Goal: Check status

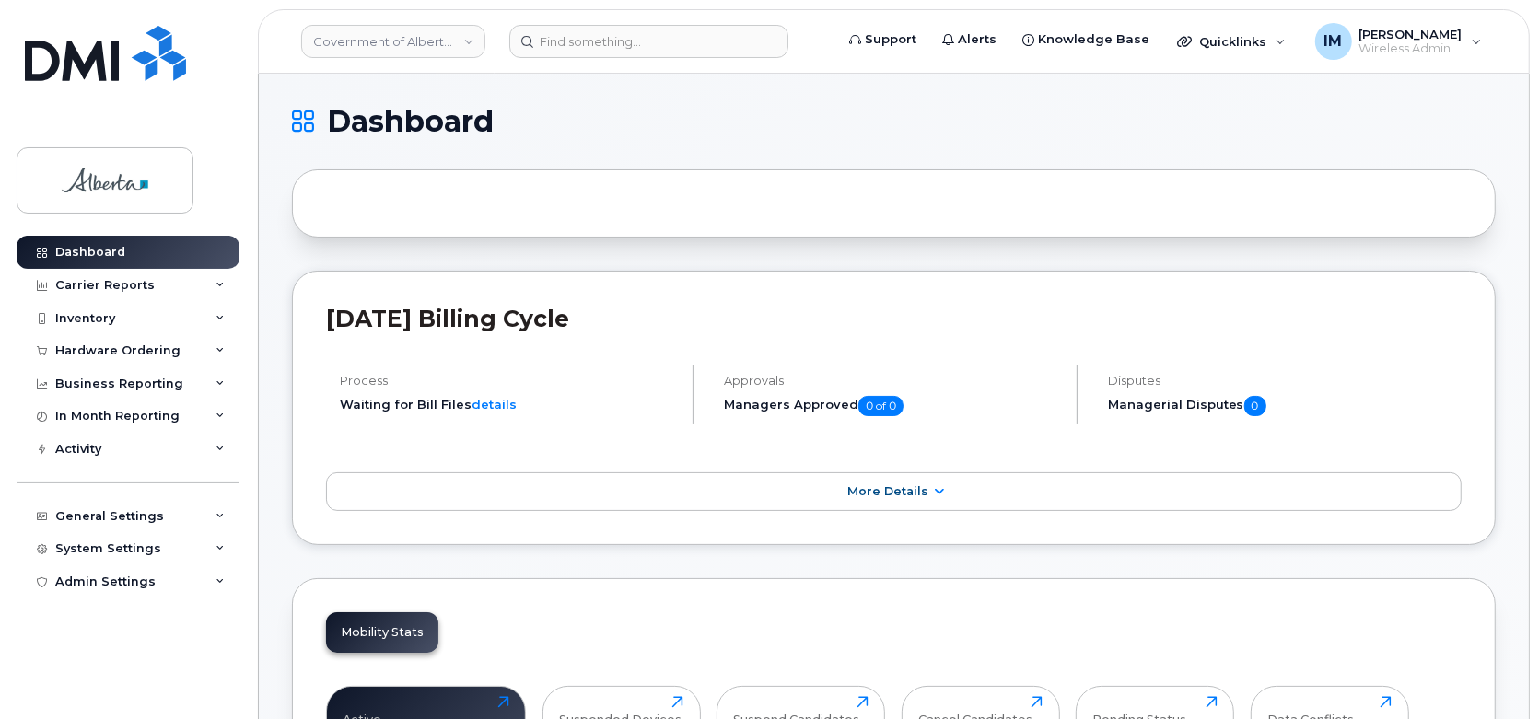
click at [852, 189] on div at bounding box center [894, 203] width 1204 height 68
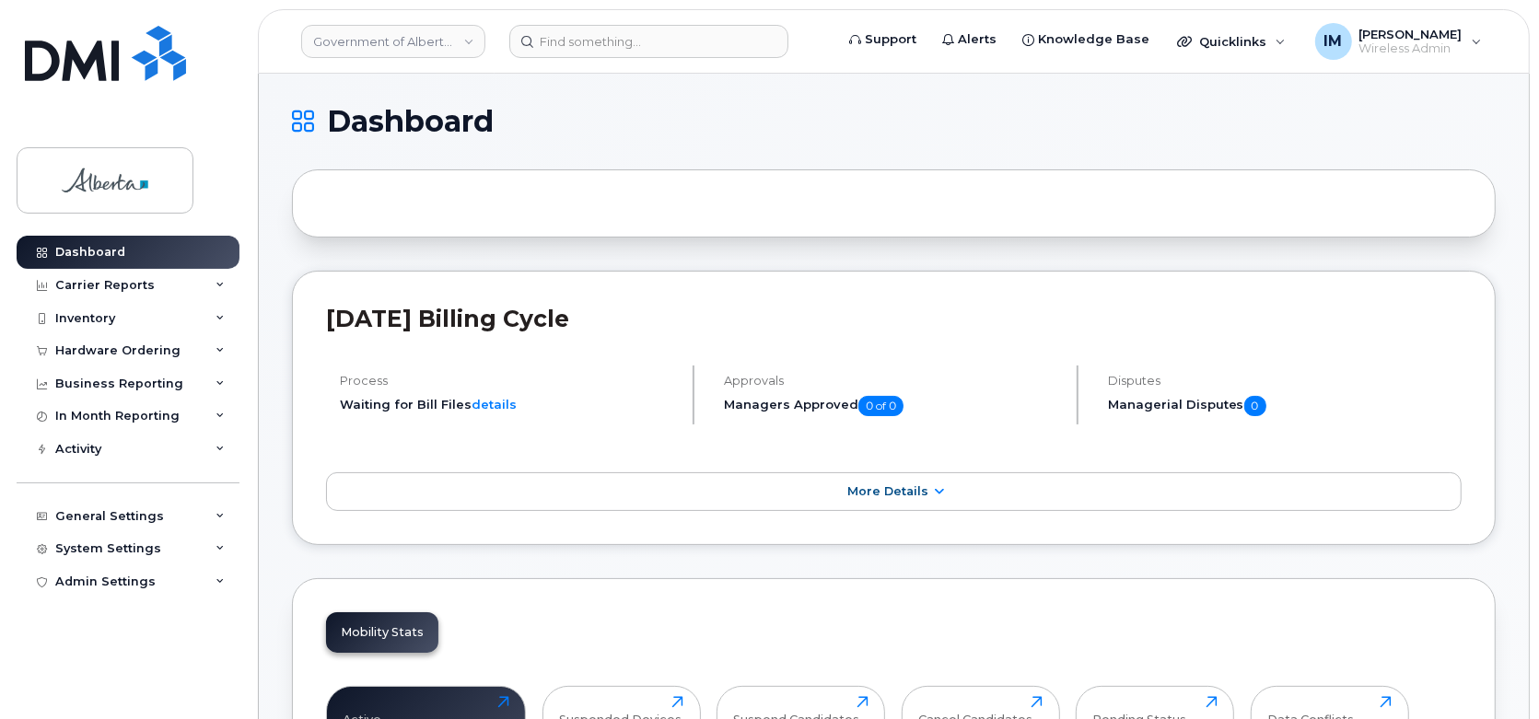
click at [1089, 298] on div "[DATE] Billing Cycle Process Waiting for Bill Files details Approvals Managers …" at bounding box center [894, 408] width 1204 height 274
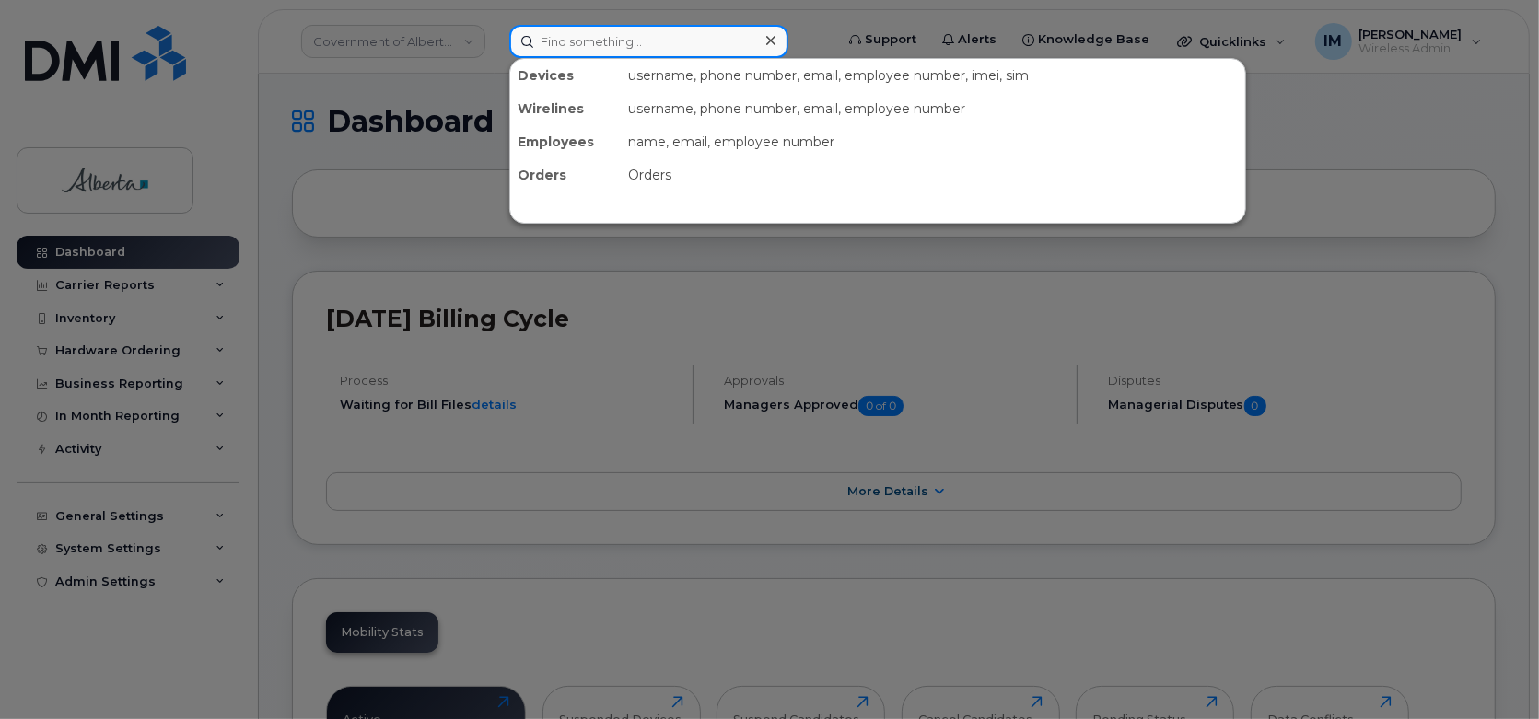
click at [642, 57] on div "Devices username, phone number, email, employee number, imei, sim Wirelines use…" at bounding box center [665, 41] width 312 height 33
paste input "7808877056"
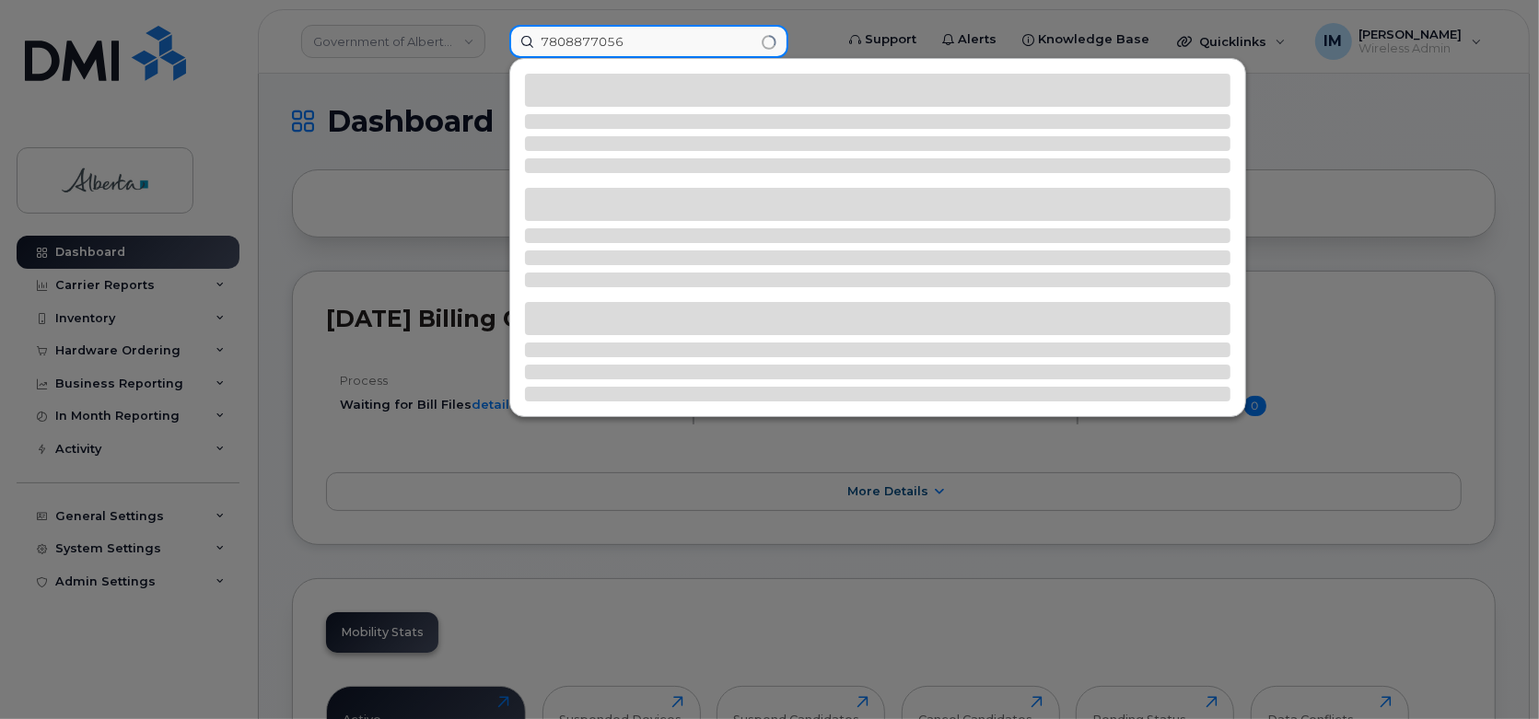
type input "7808877056"
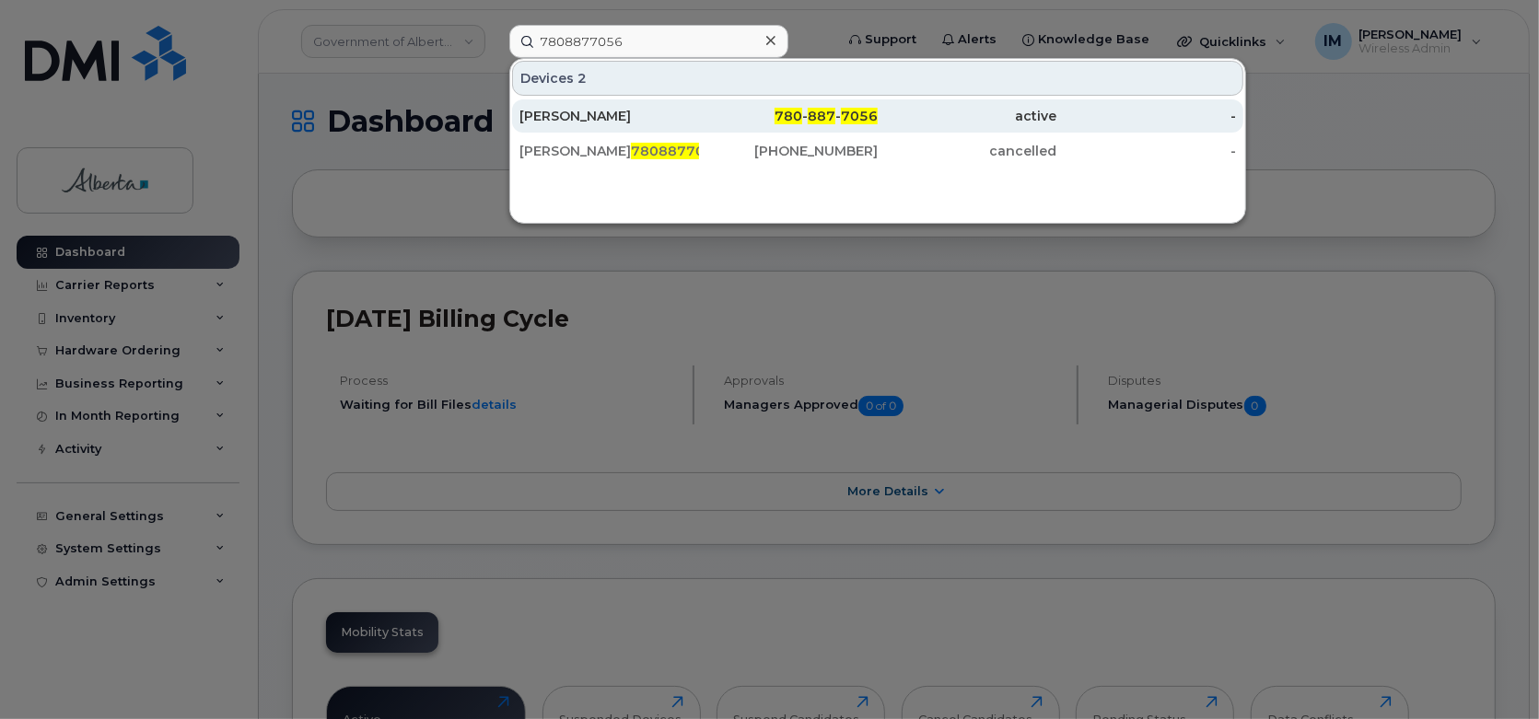
click at [657, 104] on div "[PERSON_NAME]" at bounding box center [609, 115] width 180 height 33
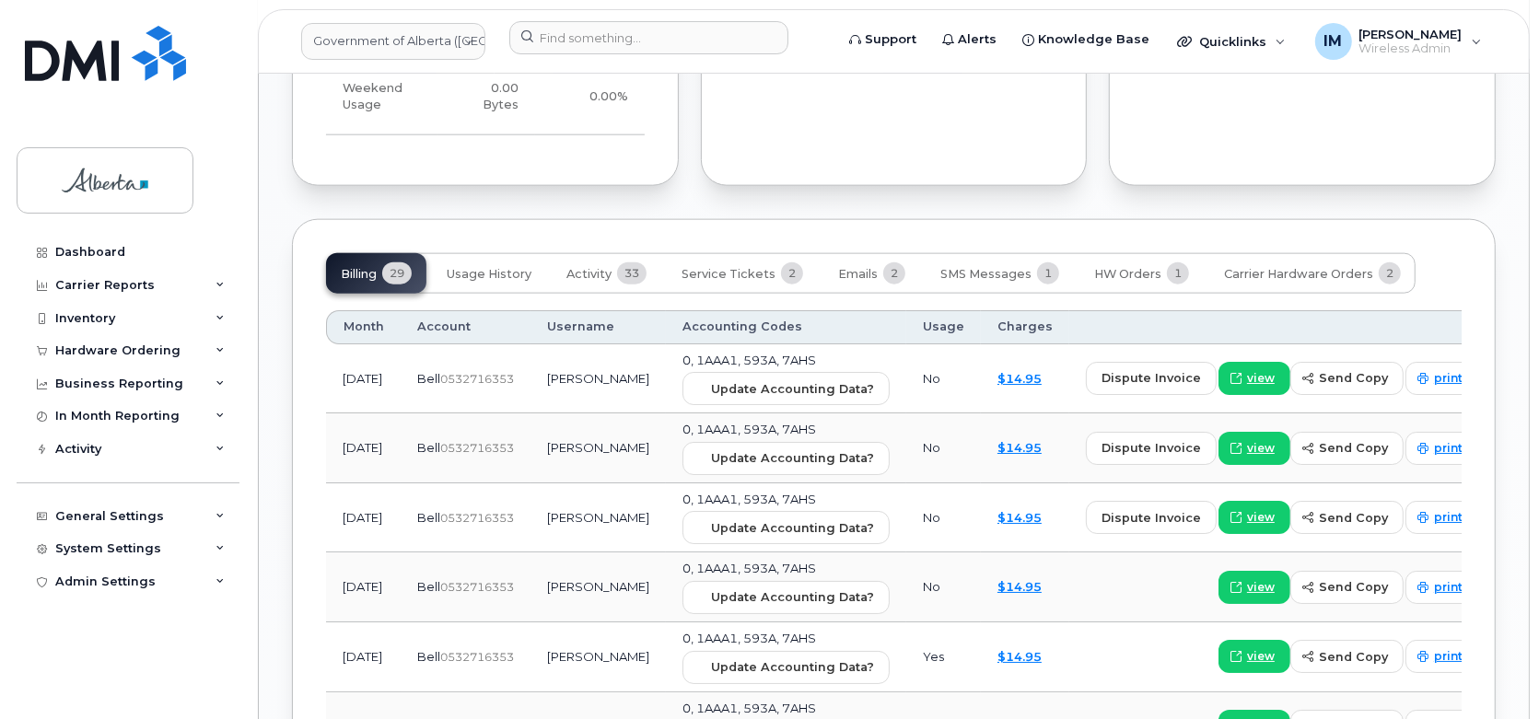
scroll to position [1813, 0]
click at [753, 268] on span "Service Tickets" at bounding box center [728, 275] width 94 height 15
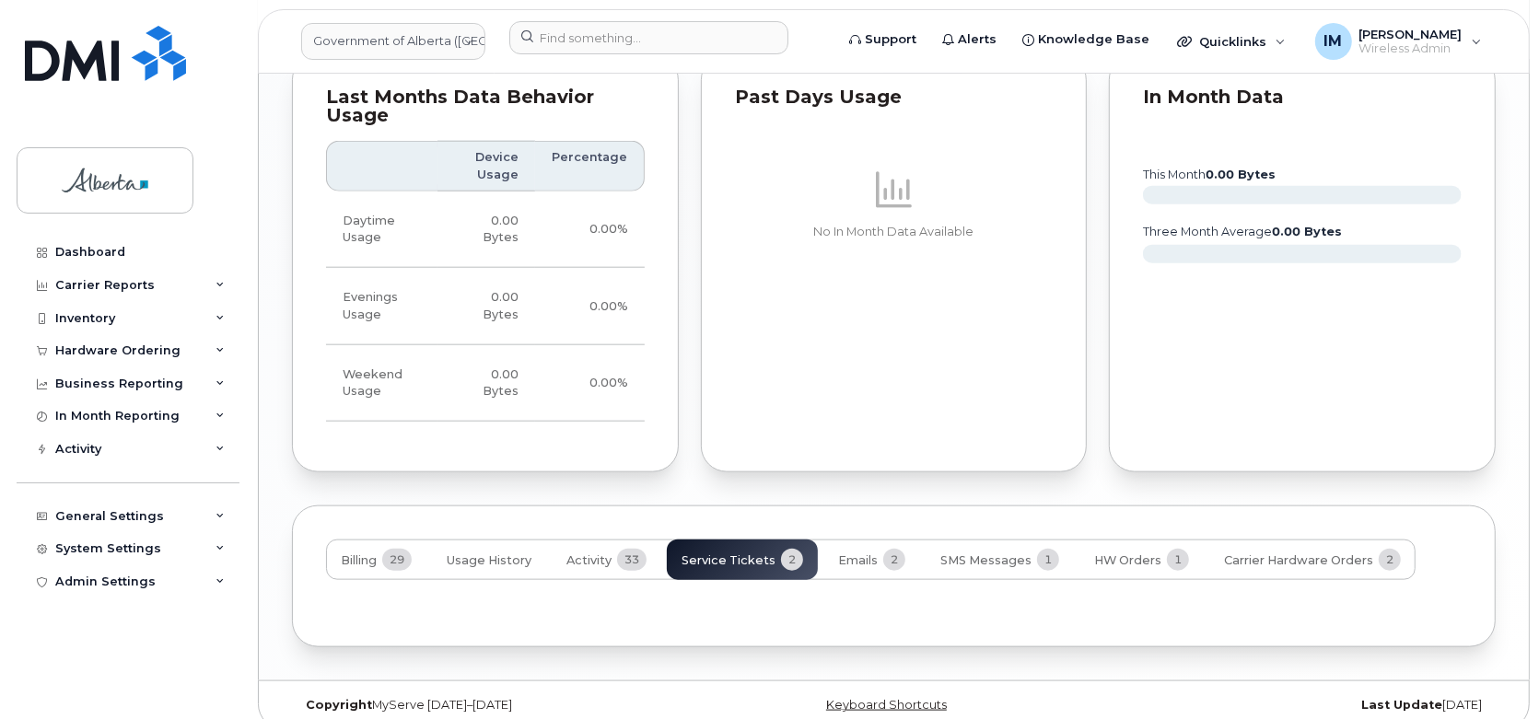
scroll to position [1641, 0]
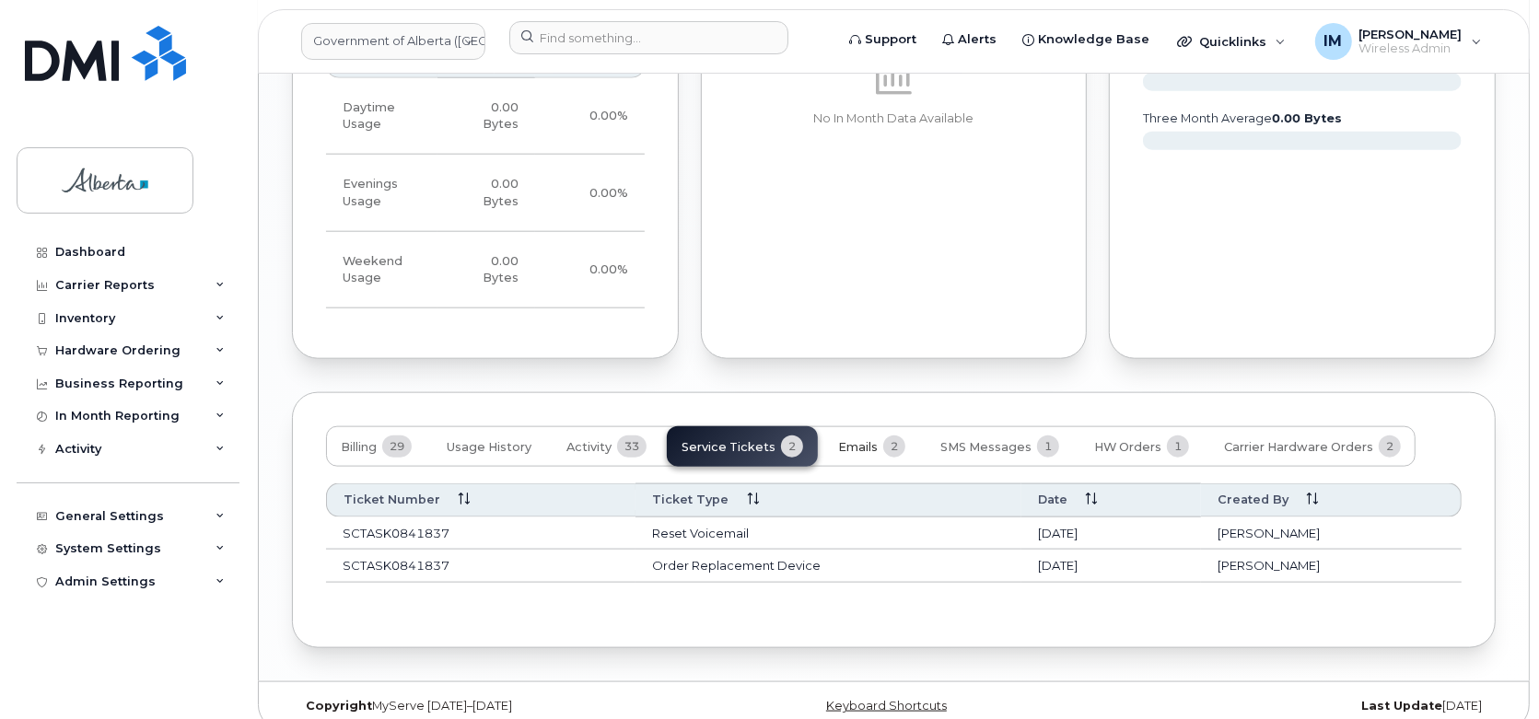
click at [847, 437] on button "Emails 2" at bounding box center [871, 446] width 97 height 41
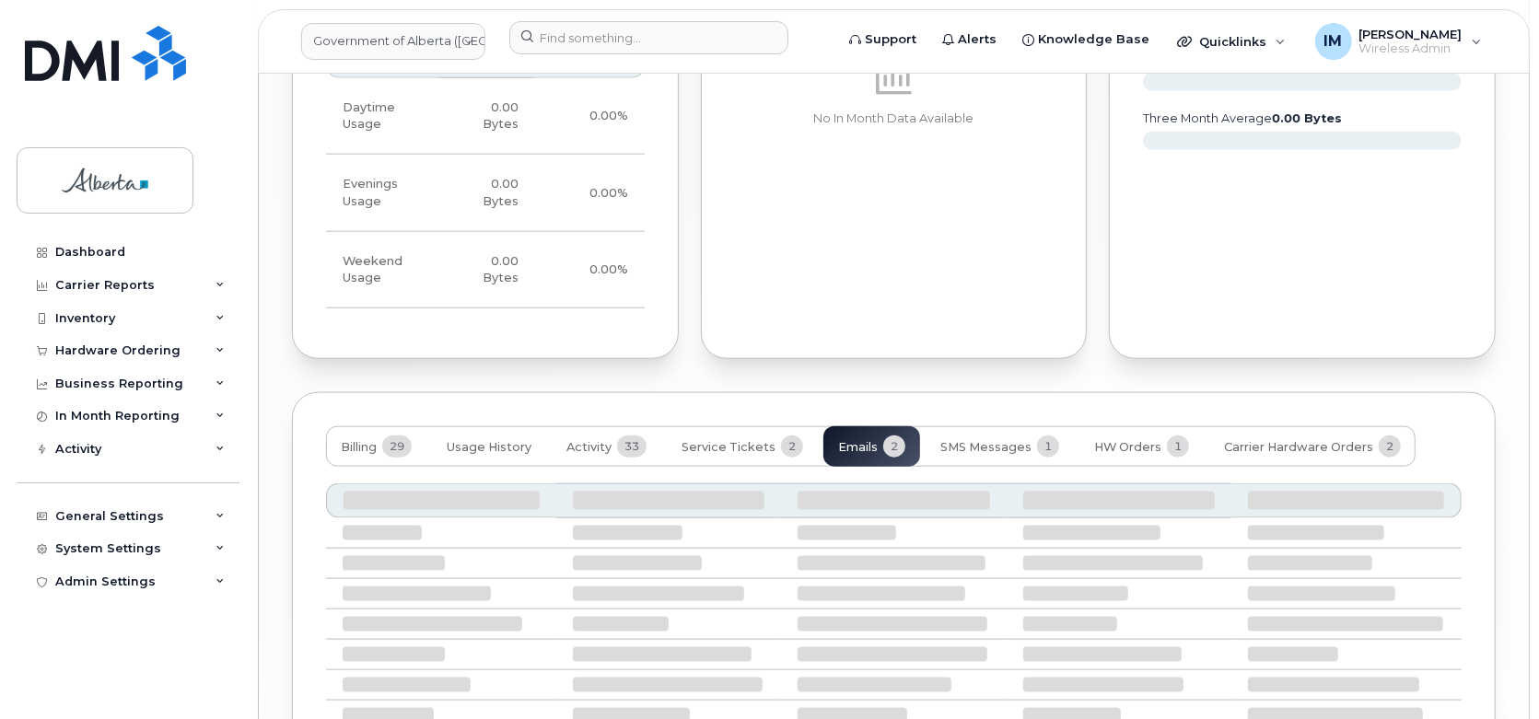
scroll to position [1626, 0]
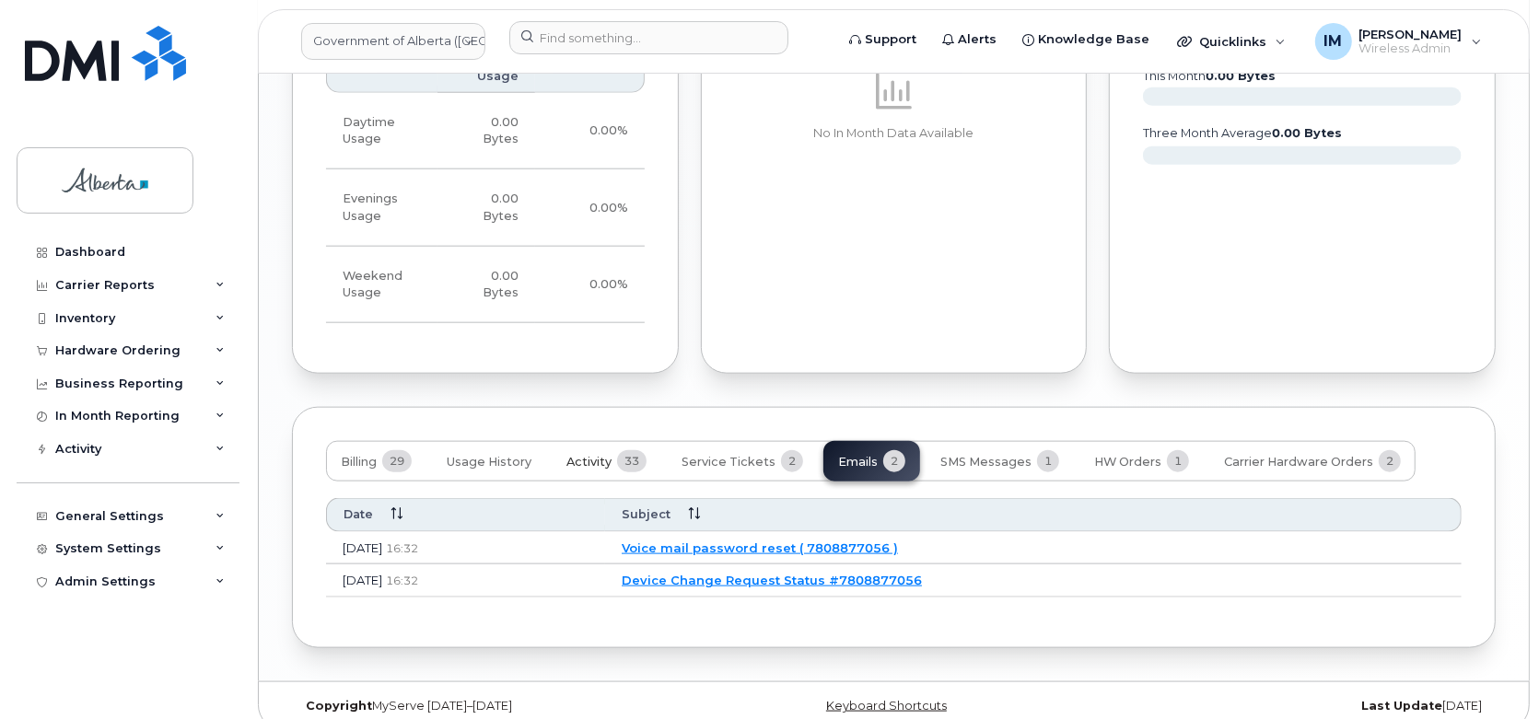
click at [608, 455] on span "Activity" at bounding box center [588, 462] width 45 height 15
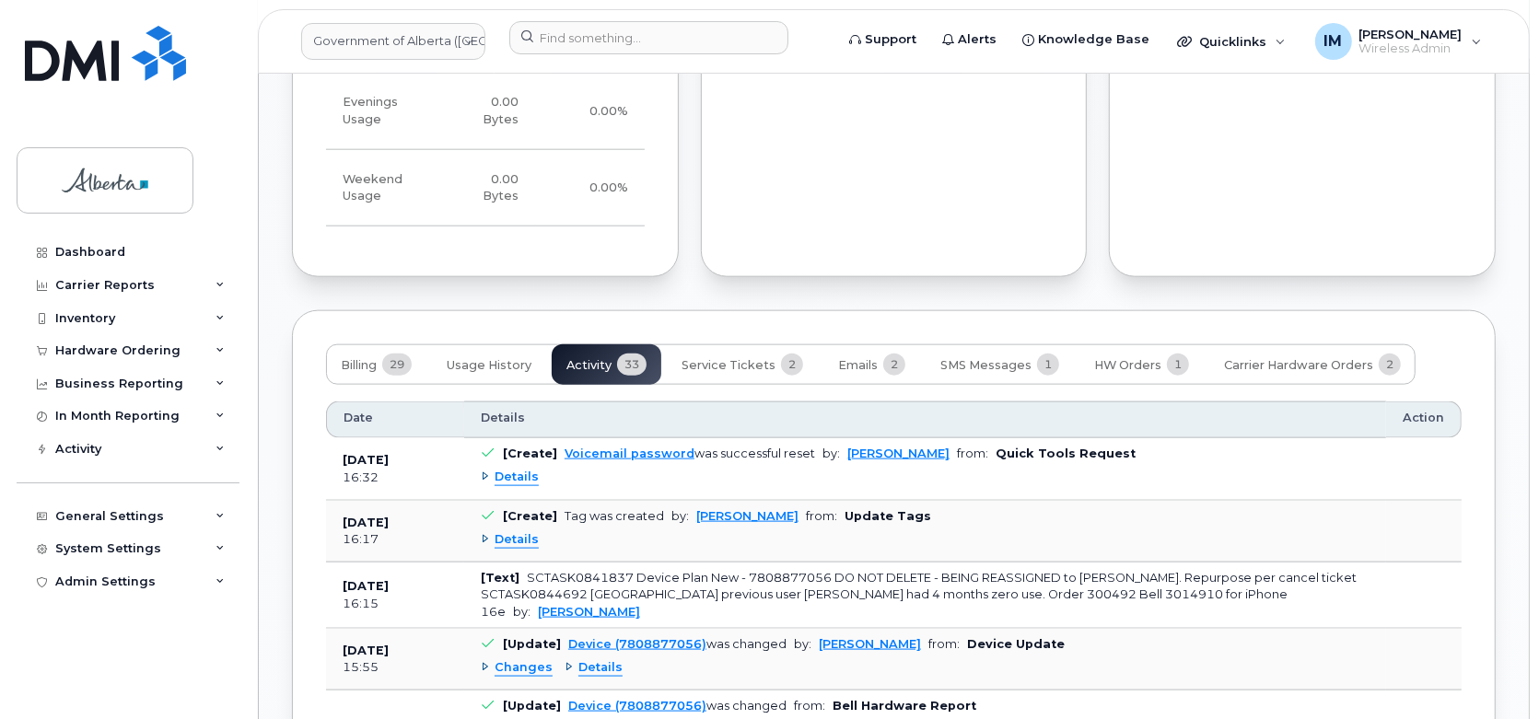
scroll to position [1722, 0]
